Goal: Transaction & Acquisition: Purchase product/service

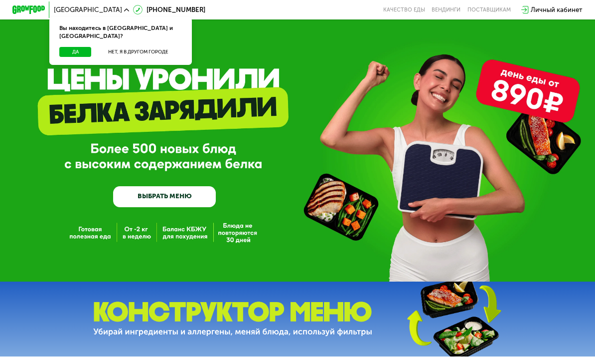
click at [78, 47] on button "Да" at bounding box center [75, 52] width 32 height 10
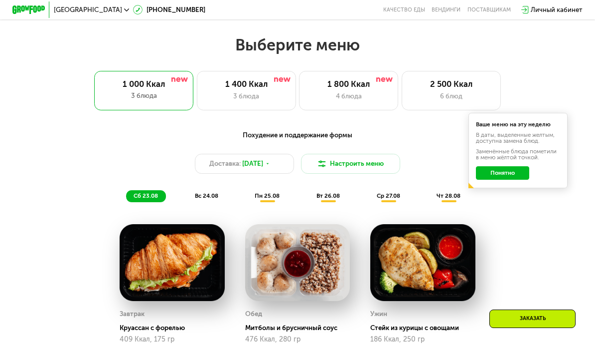
scroll to position [335, 0]
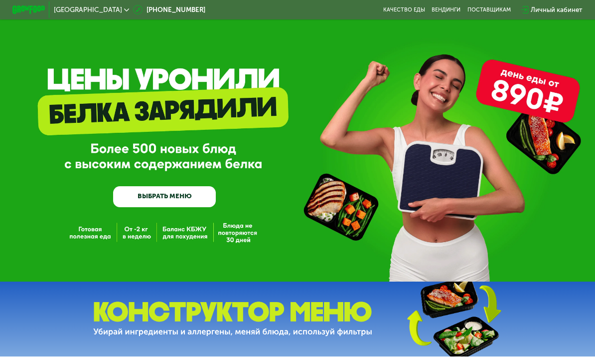
click at [186, 189] on link "ВЫБРАТЬ МЕНЮ" at bounding box center [164, 196] width 103 height 20
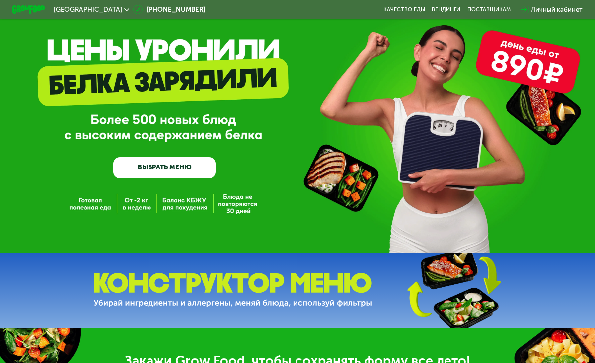
click at [195, 192] on div "GrowFood — доставка правильного питания ВЫБРАТЬ МЕНЮ" at bounding box center [297, 111] width 595 height 281
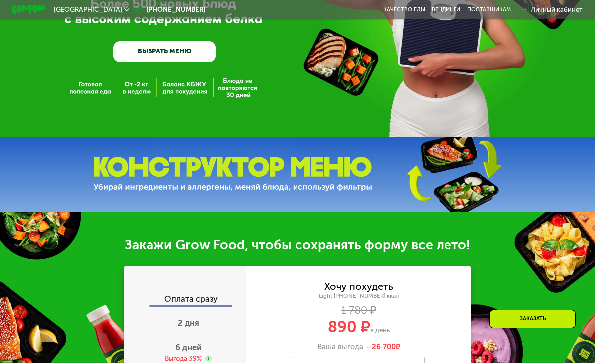
click at [195, 147] on div at bounding box center [297, 174] width 595 height 75
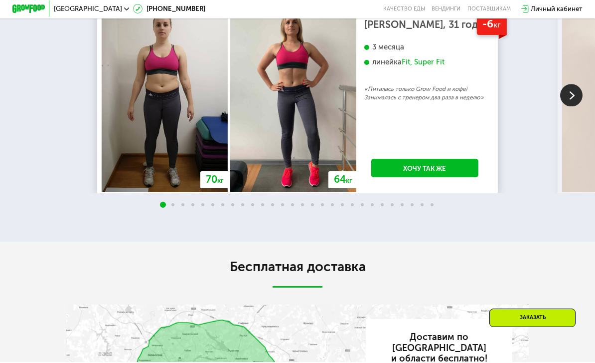
scroll to position [1469, 0]
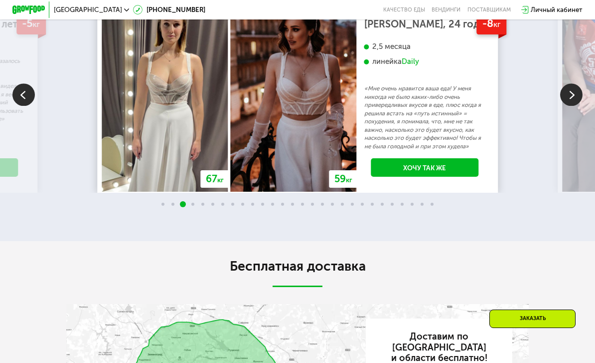
click at [574, 106] on img at bounding box center [572, 94] width 22 height 22
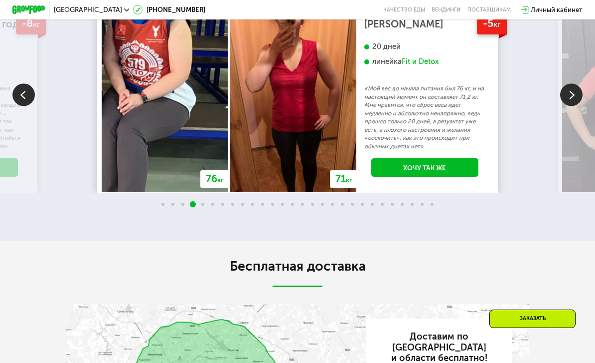
click at [575, 106] on img at bounding box center [572, 94] width 22 height 22
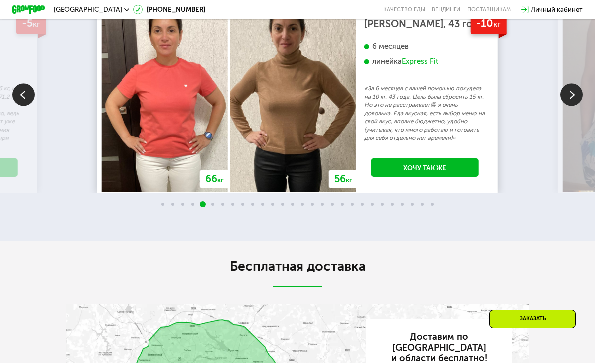
click at [572, 106] on img at bounding box center [572, 94] width 22 height 22
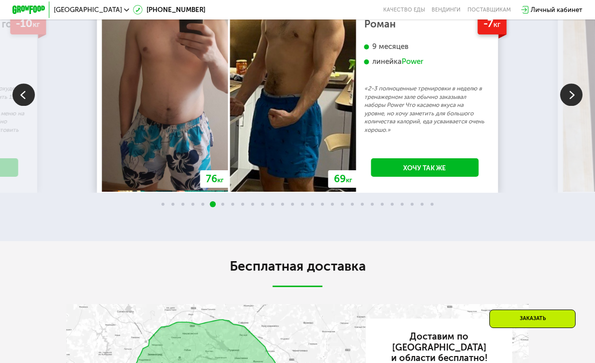
click at [571, 106] on img at bounding box center [572, 94] width 22 height 22
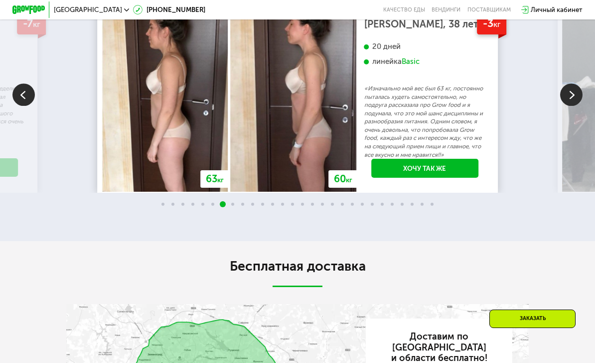
click at [572, 106] on img at bounding box center [572, 94] width 22 height 22
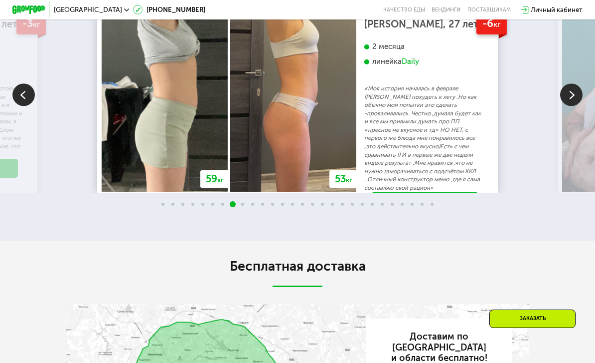
click at [571, 106] on img at bounding box center [572, 94] width 22 height 22
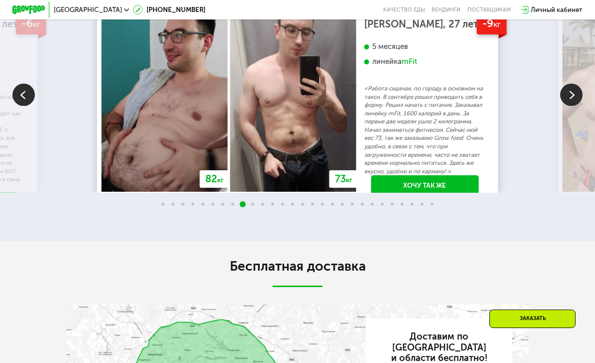
click at [569, 106] on img at bounding box center [572, 94] width 22 height 22
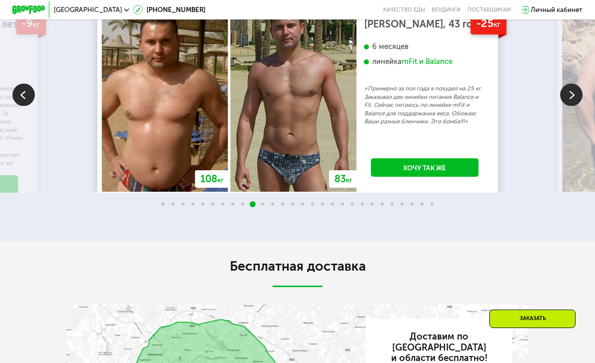
click at [570, 106] on img at bounding box center [572, 94] width 22 height 22
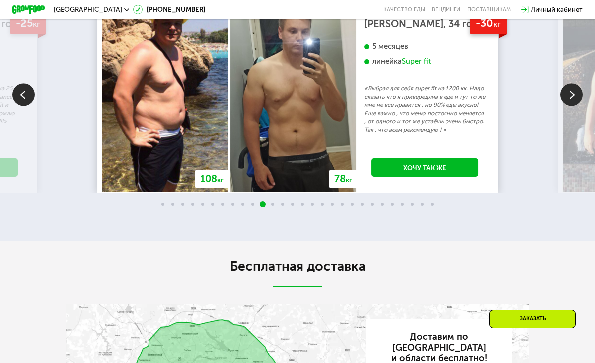
click at [568, 106] on img at bounding box center [572, 94] width 22 height 22
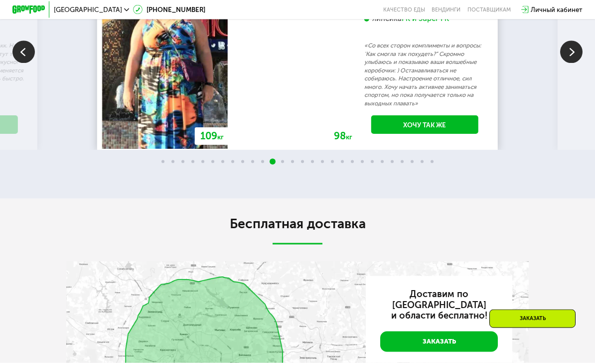
click at [566, 63] on img at bounding box center [572, 52] width 22 height 22
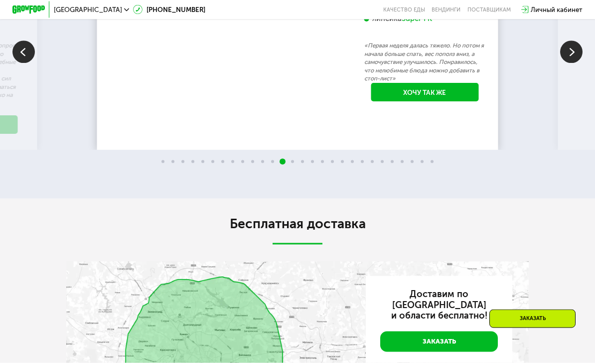
scroll to position [1512, 0]
click at [567, 63] on img at bounding box center [572, 51] width 22 height 22
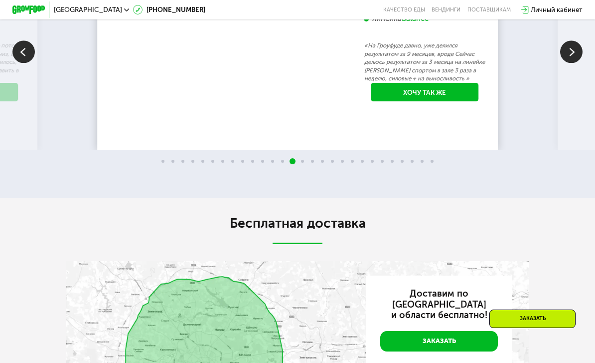
click at [566, 63] on img at bounding box center [572, 51] width 22 height 22
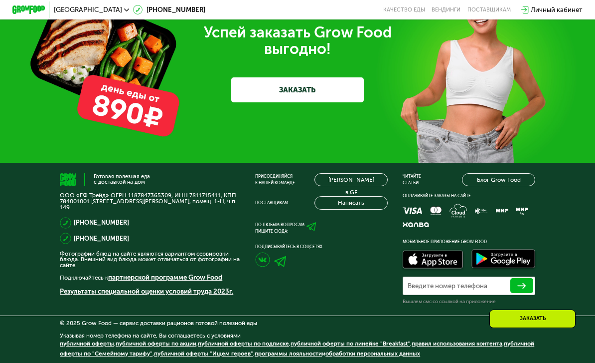
scroll to position [2471, 0]
click at [334, 102] on link "ЗАКАЗАТЬ" at bounding box center [297, 89] width 132 height 25
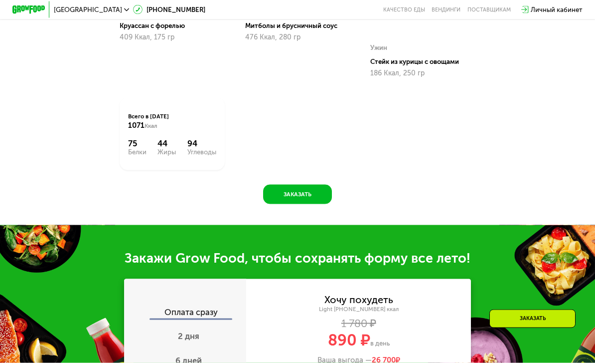
scroll to position [591, 0]
